Goal: Information Seeking & Learning: Learn about a topic

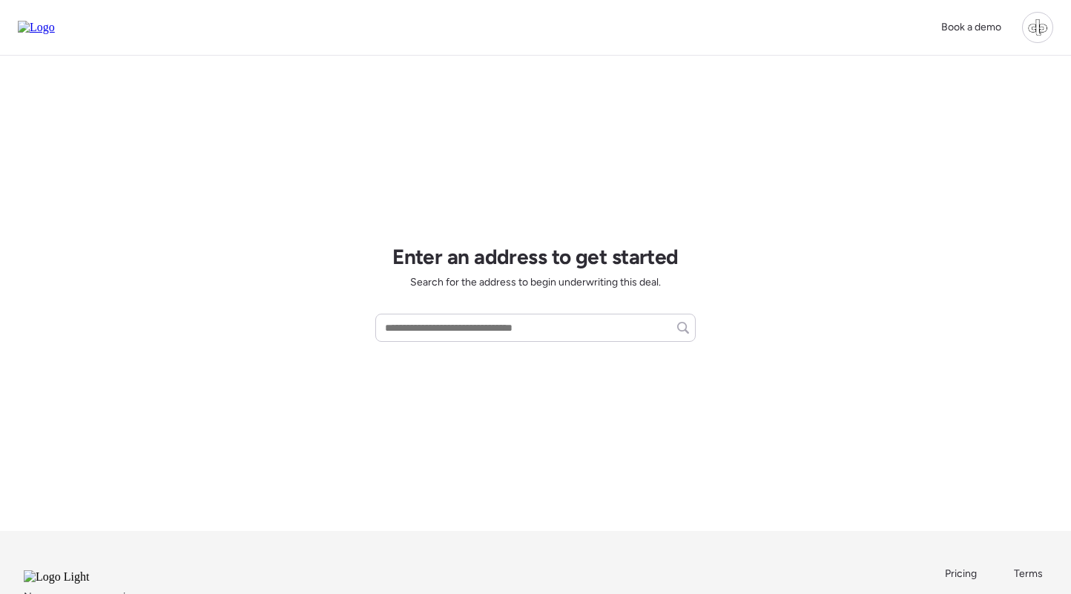
click at [1040, 33] on div at bounding box center [1037, 27] width 31 height 31
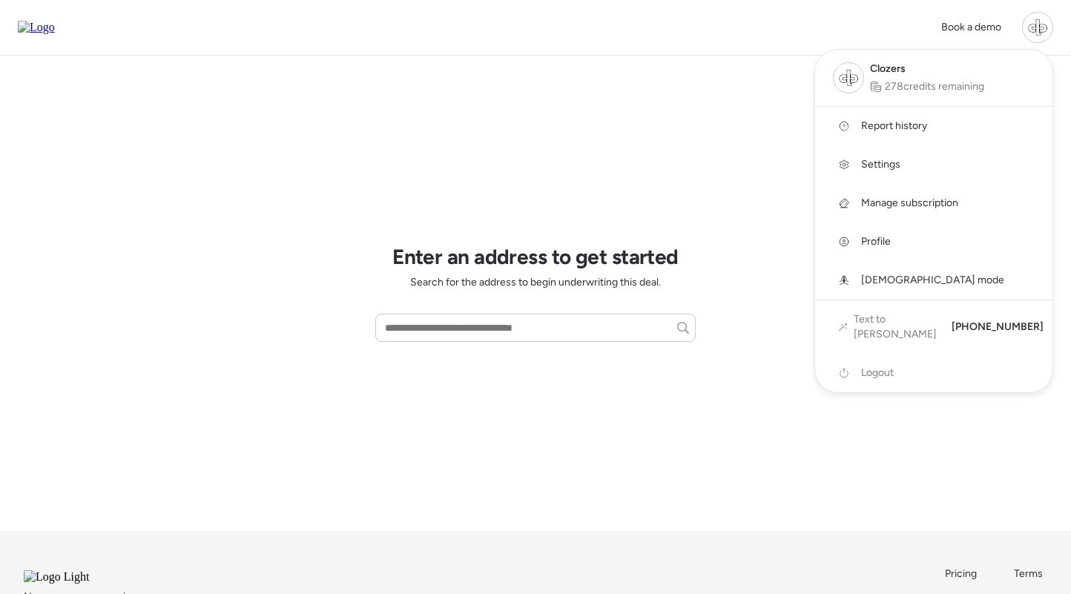
click at [899, 127] on span "Report history" at bounding box center [894, 126] width 66 height 15
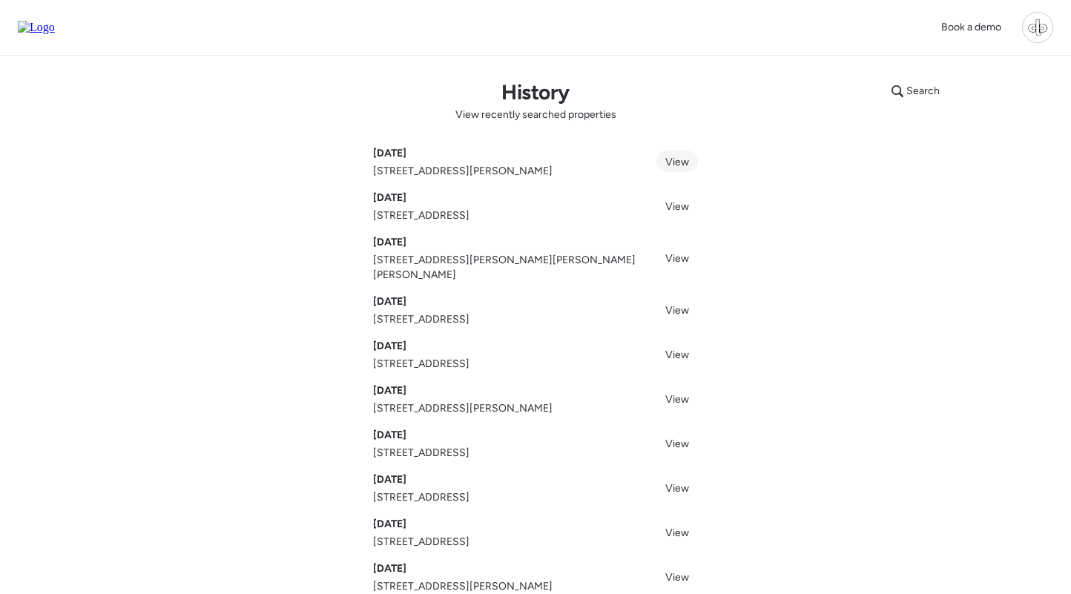
click at [663, 153] on link "View" at bounding box center [677, 162] width 42 height 22
click at [678, 208] on span "View" at bounding box center [677, 206] width 24 height 13
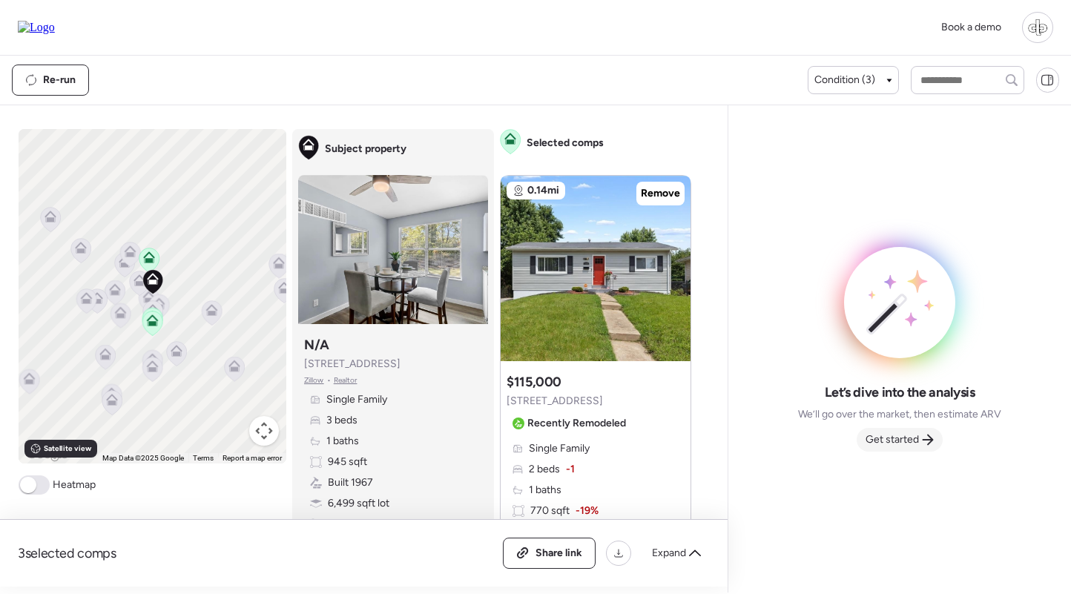
click at [902, 438] on span "Get started" at bounding box center [891, 439] width 53 height 15
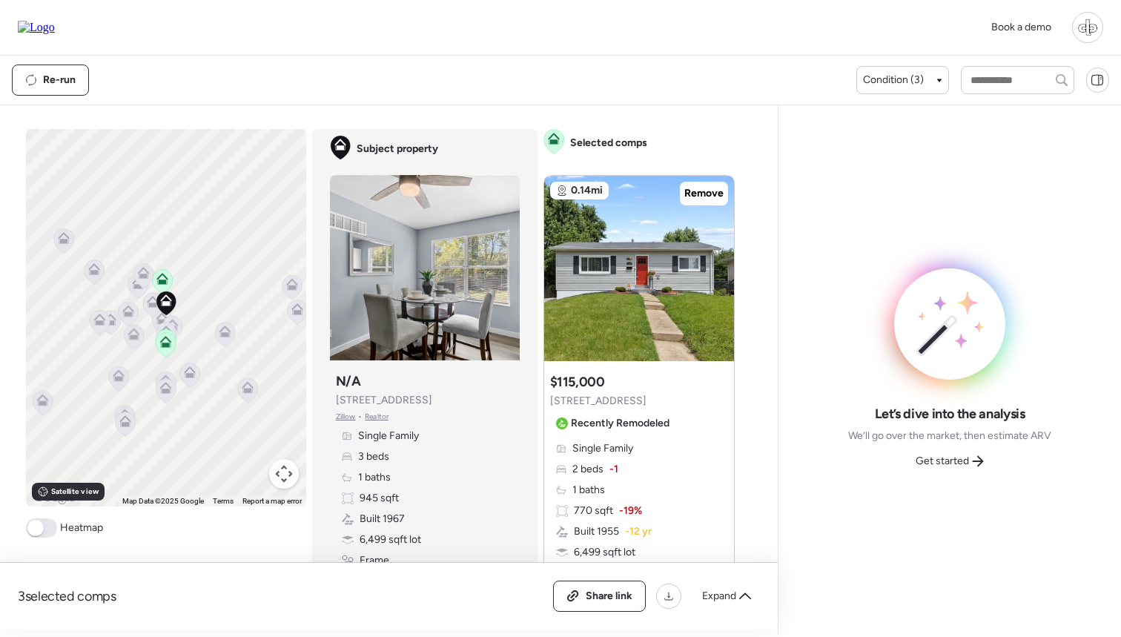
click at [1074, 32] on div at bounding box center [1087, 27] width 31 height 31
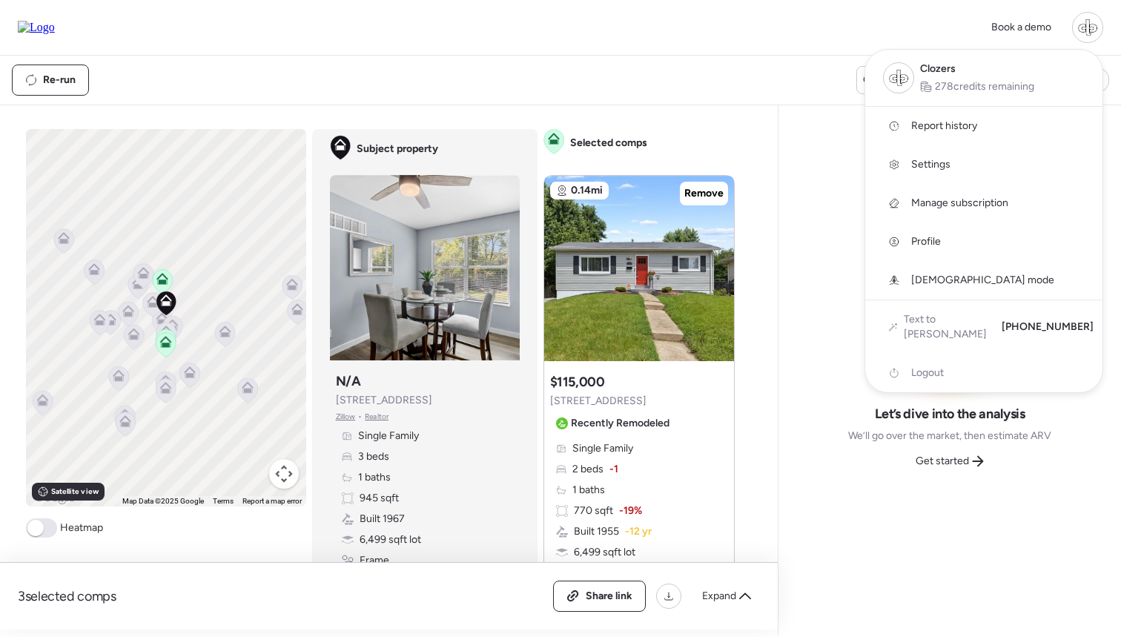
click at [927, 128] on span "Report history" at bounding box center [944, 126] width 66 height 15
click at [836, 172] on div at bounding box center [560, 276] width 1121 height 637
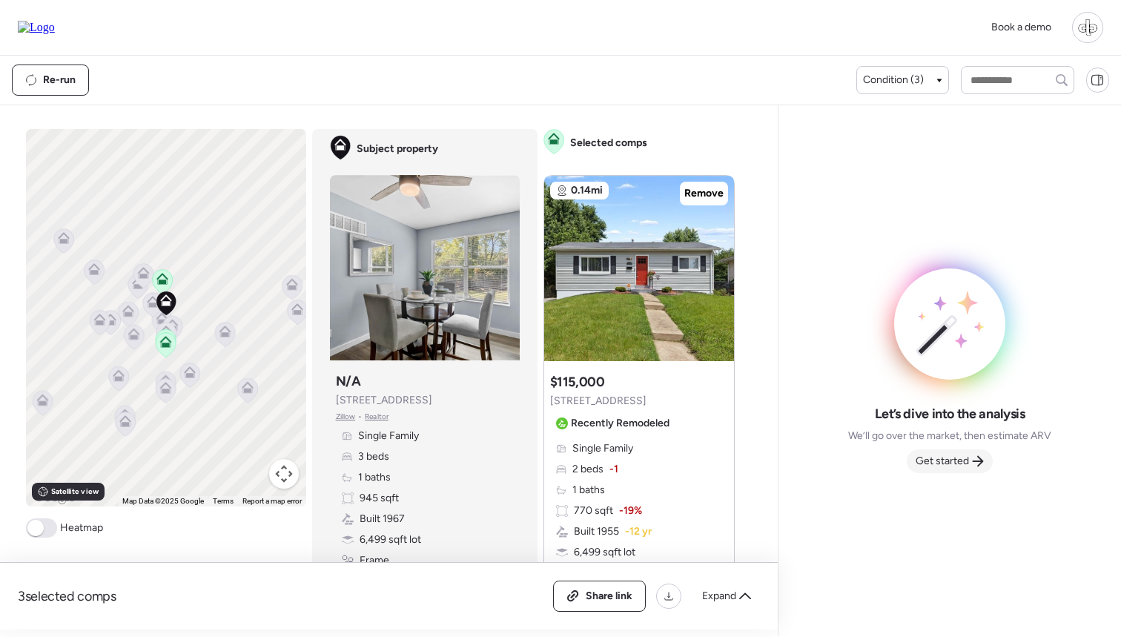
click at [954, 473] on div "Get started" at bounding box center [950, 461] width 86 height 24
